Goal: Transaction & Acquisition: Purchase product/service

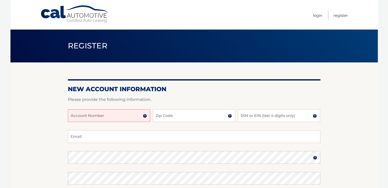
click at [128, 117] on input "Account Number" at bounding box center [109, 115] width 82 height 13
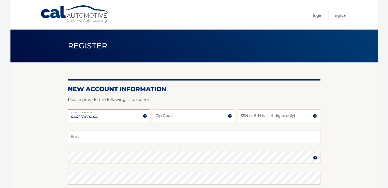
type input "44455989444"
click at [173, 114] on input "Zip Code" at bounding box center [194, 115] width 82 height 13
type input "08884"
click at [263, 115] on input "SSN or EIN (last 4 digits only)" at bounding box center [279, 115] width 82 height 13
type input "1"
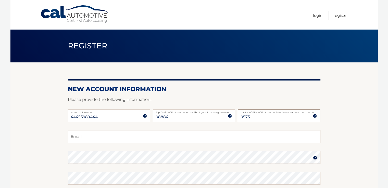
type input "0573"
click at [155, 142] on input "Email" at bounding box center [194, 136] width 252 height 13
type input "d.hofa3746@yahoo.com"
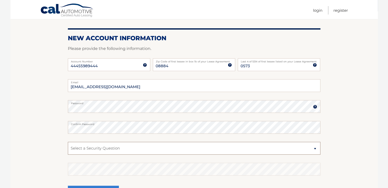
click at [314, 147] on select "Select a Security Question What was the name of your elementary school? What is…" at bounding box center [194, 148] width 252 height 13
select select "4"
click at [68, 142] on select "Select a Security Question What was the name of your elementary school? What is…" at bounding box center [194, 148] width 252 height 13
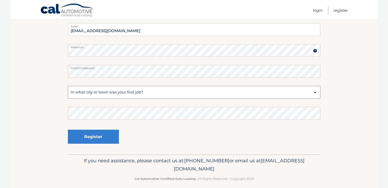
scroll to position [112, 0]
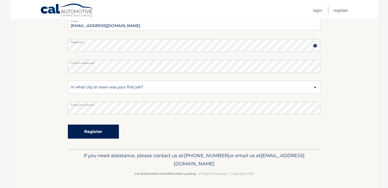
click at [95, 132] on button "Register" at bounding box center [93, 132] width 51 height 14
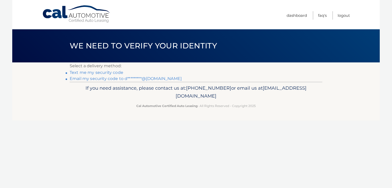
click at [112, 73] on link "Text me my security code" at bounding box center [97, 72] width 54 height 5
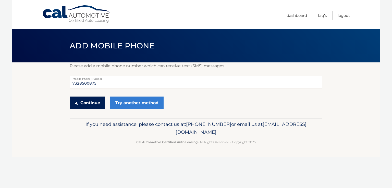
click at [94, 102] on button "Continue" at bounding box center [87, 103] width 35 height 13
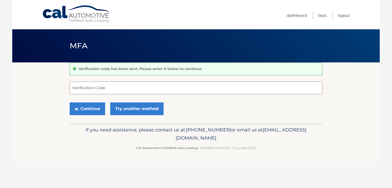
click at [105, 92] on input "Verification Code" at bounding box center [196, 88] width 252 height 13
click at [115, 90] on input "Verification Code" at bounding box center [196, 88] width 252 height 13
type input "868697"
click at [96, 110] on button "Continue" at bounding box center [87, 109] width 35 height 13
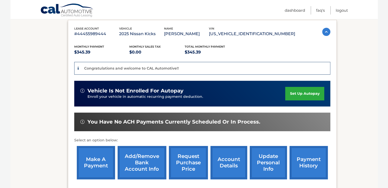
scroll to position [102, 0]
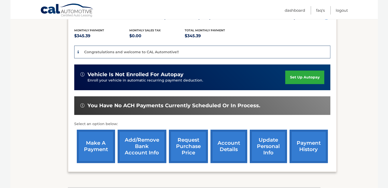
click at [139, 149] on link "Add/Remove bank account info" at bounding box center [142, 146] width 49 height 33
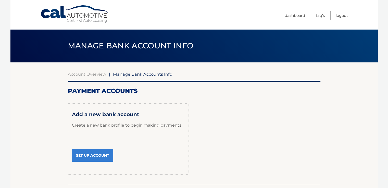
click at [97, 151] on link "Set Up Account" at bounding box center [92, 155] width 41 height 13
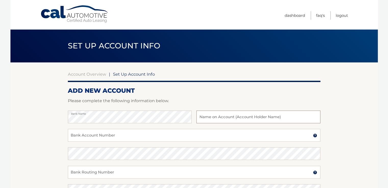
click at [226, 120] on input "text" at bounding box center [258, 117] width 124 height 13
type input "Dawn M Hofacker"
drag, startPoint x: 151, startPoint y: 132, endPoint x: 149, endPoint y: 136, distance: 4.9
click at [149, 136] on input "Bank Account Number" at bounding box center [194, 135] width 252 height 13
type input "8102176820"
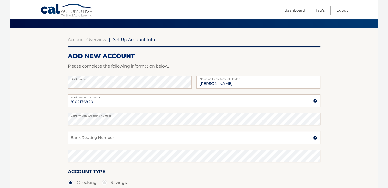
scroll to position [102, 0]
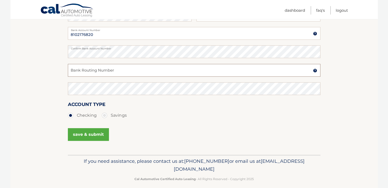
click at [96, 71] on input "Bank Routing Number" at bounding box center [194, 70] width 252 height 13
type input "031207607"
click at [87, 134] on button "save & submit" at bounding box center [88, 134] width 41 height 13
click at [95, 134] on button "save & submit" at bounding box center [88, 134] width 41 height 13
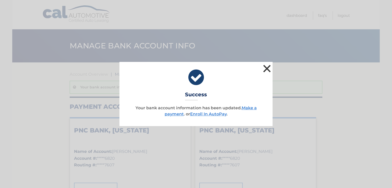
click at [269, 68] on button "×" at bounding box center [267, 68] width 10 height 10
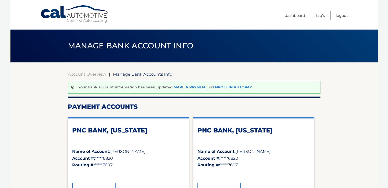
click at [189, 88] on link "Make a payment" at bounding box center [190, 87] width 34 height 5
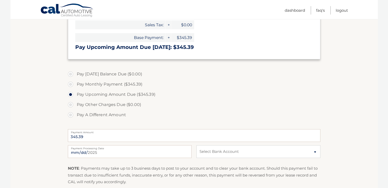
scroll to position [153, 0]
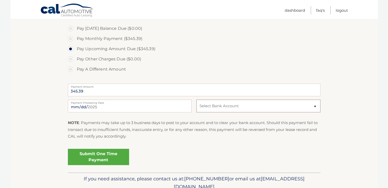
click at [314, 105] on select "Select Bank Account Checking PNC BANK, [US_STATE] *****6820 Checking PNC BANK, …" at bounding box center [258, 106] width 124 height 13
select select "N2ZlYmM0M2EtNDhmOC00YmZkLTk5NzQtYjJmODgxYTA3OWJi"
click at [196, 100] on select "Select Bank Account Checking PNC BANK, [US_STATE] *****6820 Checking PNC BANK, …" at bounding box center [258, 106] width 124 height 13
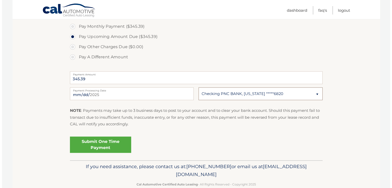
scroll to position [176, 0]
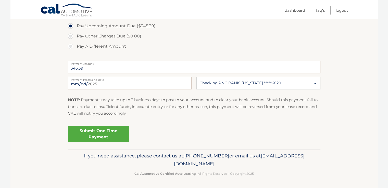
click at [101, 138] on link "Submit One Time Payment" at bounding box center [98, 134] width 61 height 16
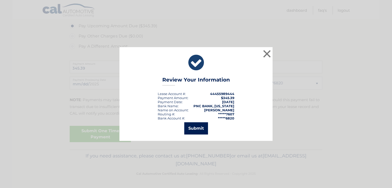
click at [190, 128] on button "Submit" at bounding box center [196, 128] width 24 height 12
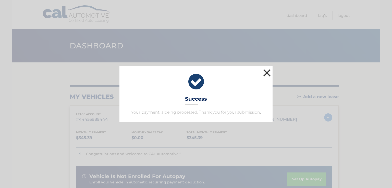
click at [268, 73] on button "×" at bounding box center [267, 73] width 10 height 10
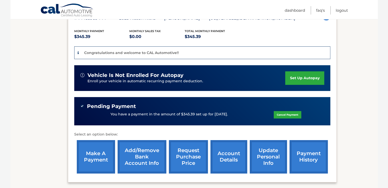
scroll to position [102, 0]
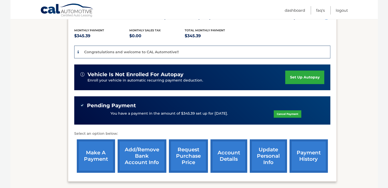
click at [318, 157] on link "payment history" at bounding box center [308, 155] width 38 height 33
